Goal: Transaction & Acquisition: Purchase product/service

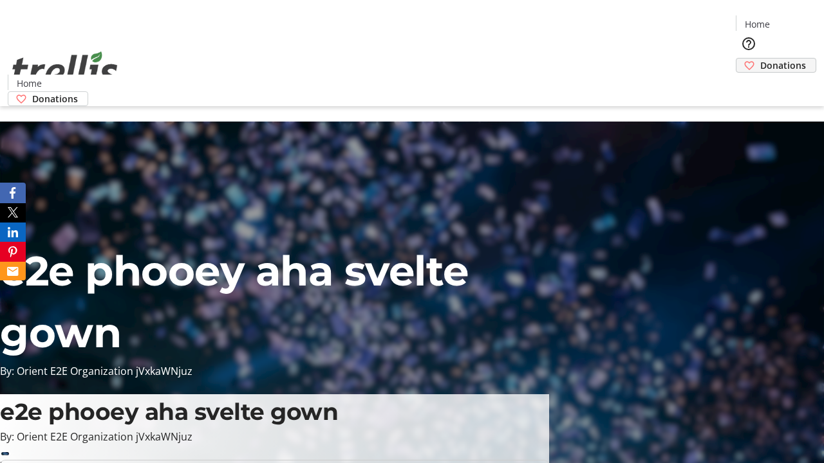
click at [760, 59] on span "Donations" at bounding box center [783, 66] width 46 height 14
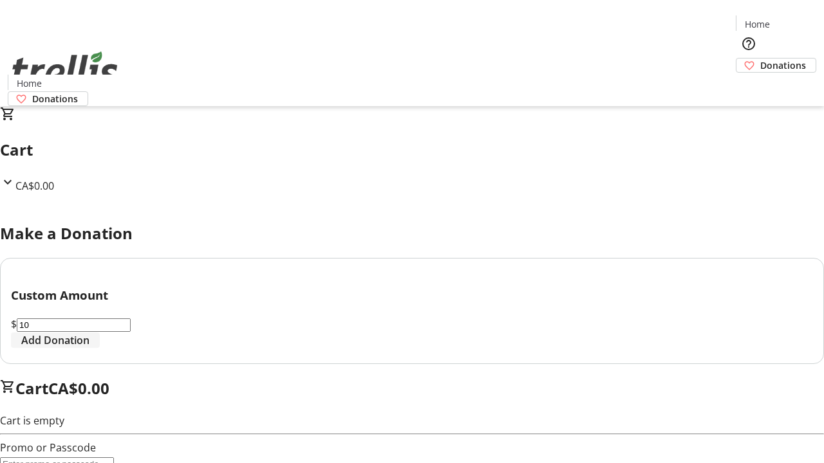
click at [89, 348] on span "Add Donation" at bounding box center [55, 340] width 68 height 15
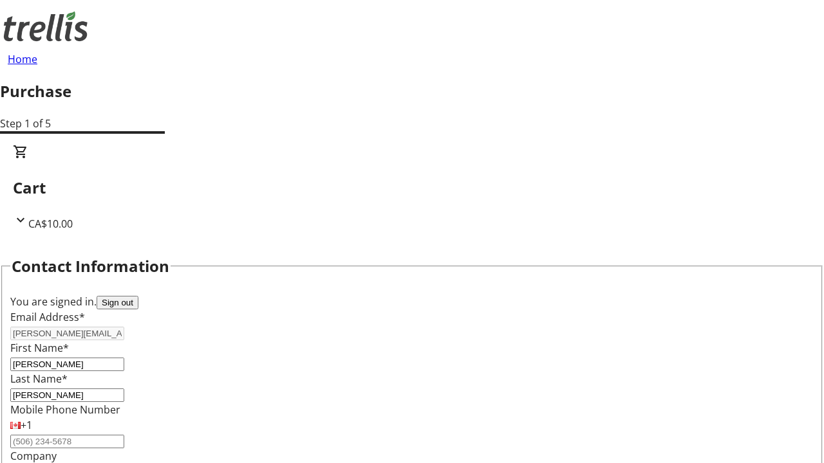
select select "BC"
select select "CA"
